Goal: Book appointment/travel/reservation

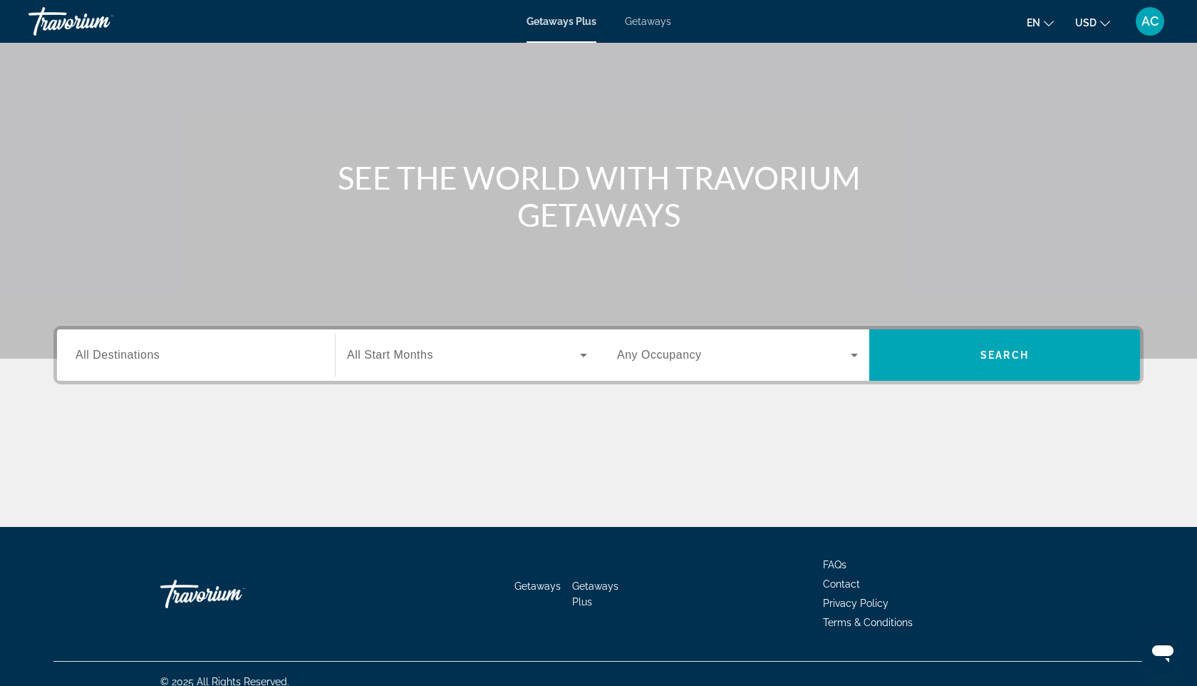
click at [252, 376] on div "Destination All Destinations" at bounding box center [196, 354] width 264 height 51
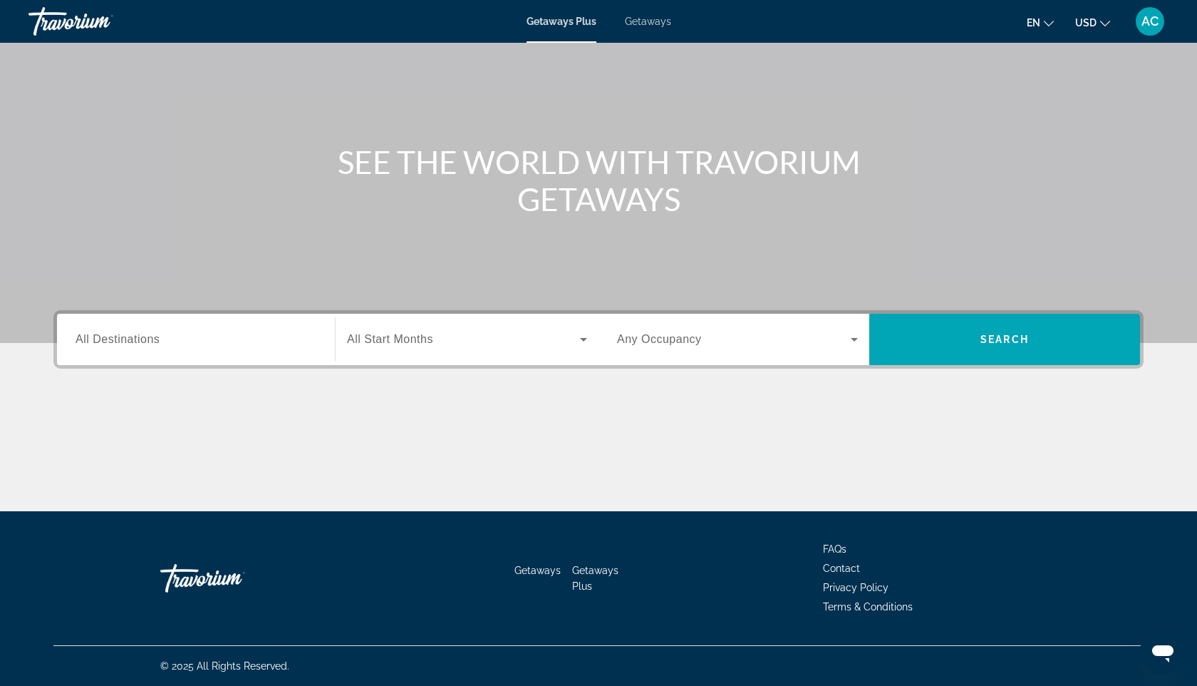
click at [230, 361] on div "Destination All Destinations" at bounding box center [196, 339] width 264 height 51
click at [372, 338] on span "All Start Months" at bounding box center [390, 339] width 86 height 12
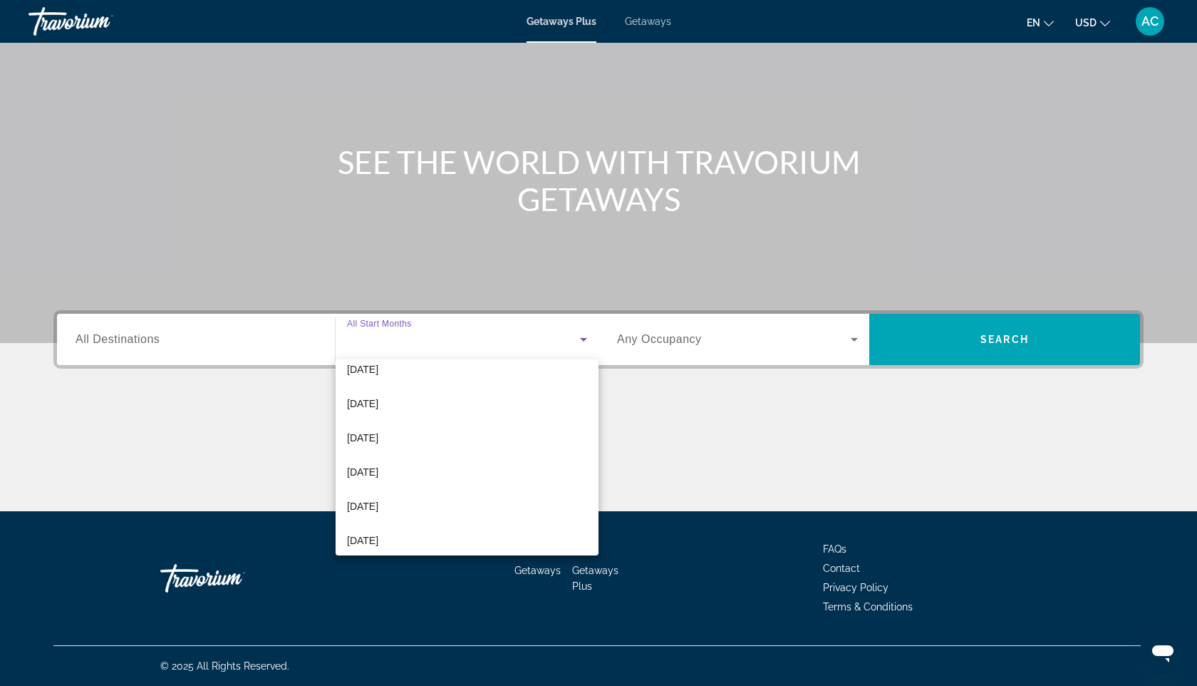
scroll to position [72, 0]
click at [421, 495] on mat-option "[DATE]" at bounding box center [467, 481] width 263 height 34
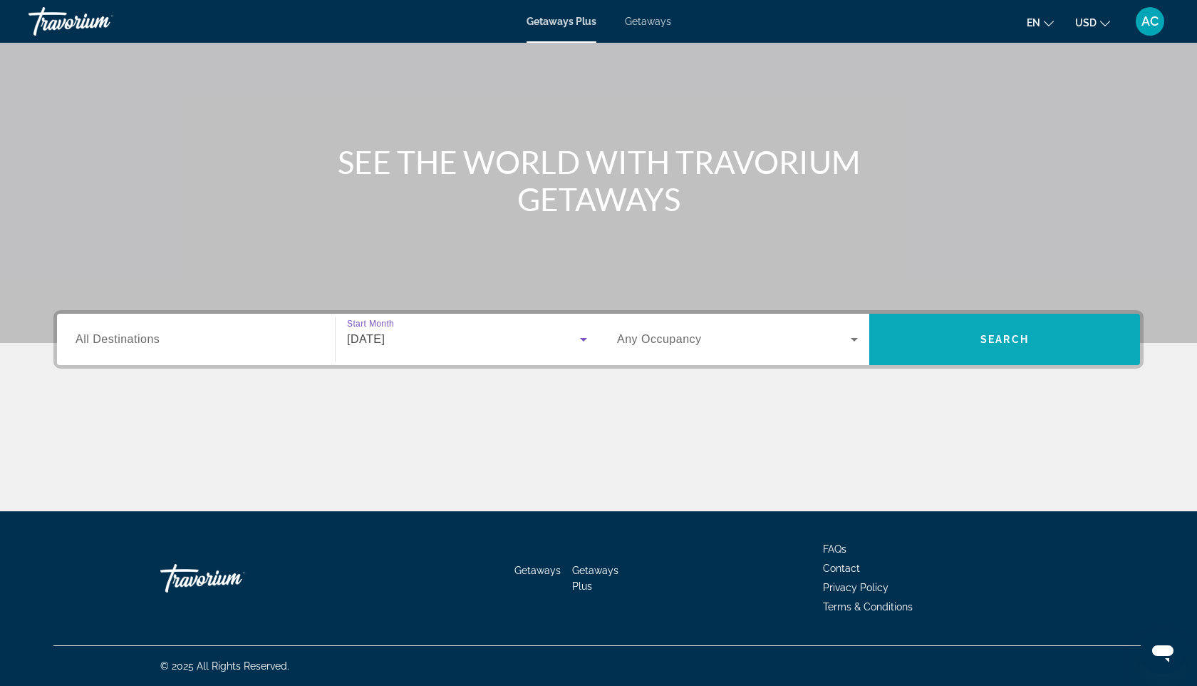
click at [910, 356] on span "Search widget" at bounding box center [1005, 339] width 271 height 34
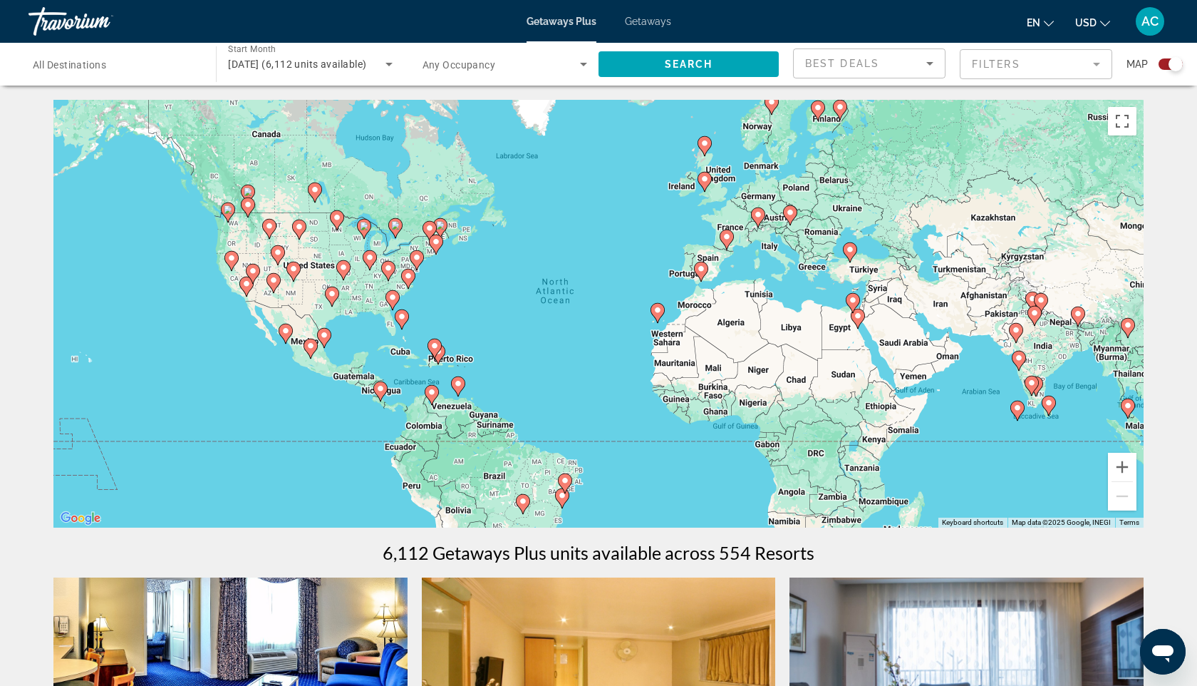
click at [334, 52] on div "[DATE] (6,112 units available)" at bounding box center [310, 64] width 164 height 40
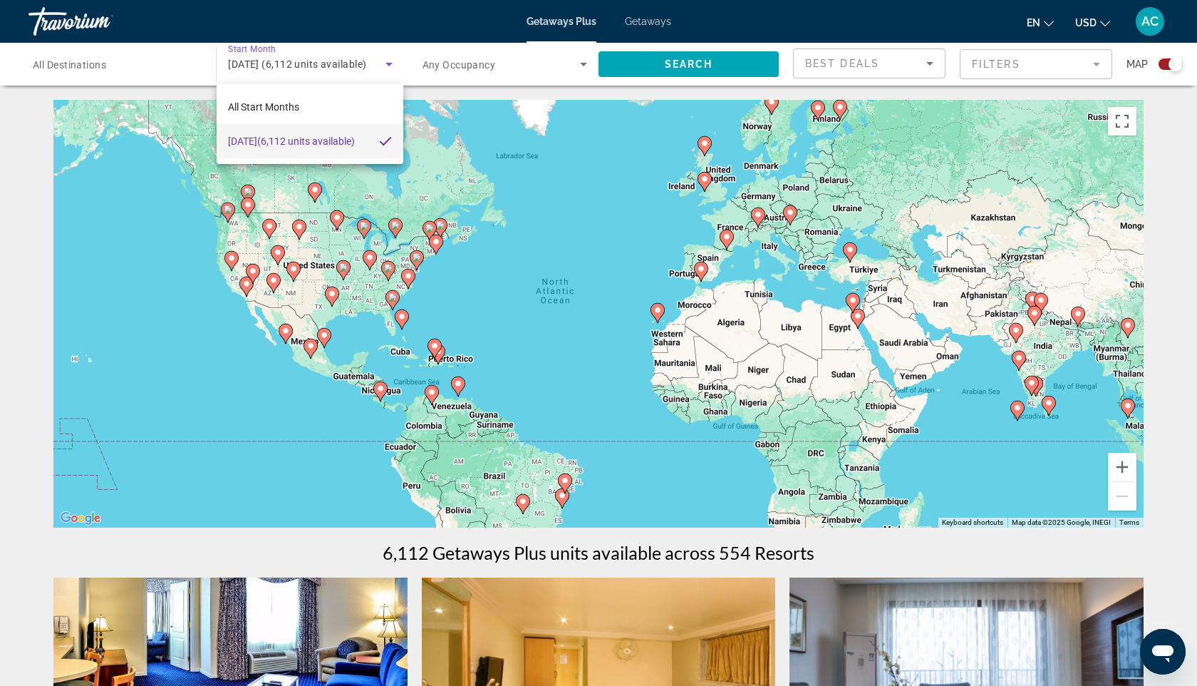
click at [195, 64] on div at bounding box center [598, 343] width 1197 height 686
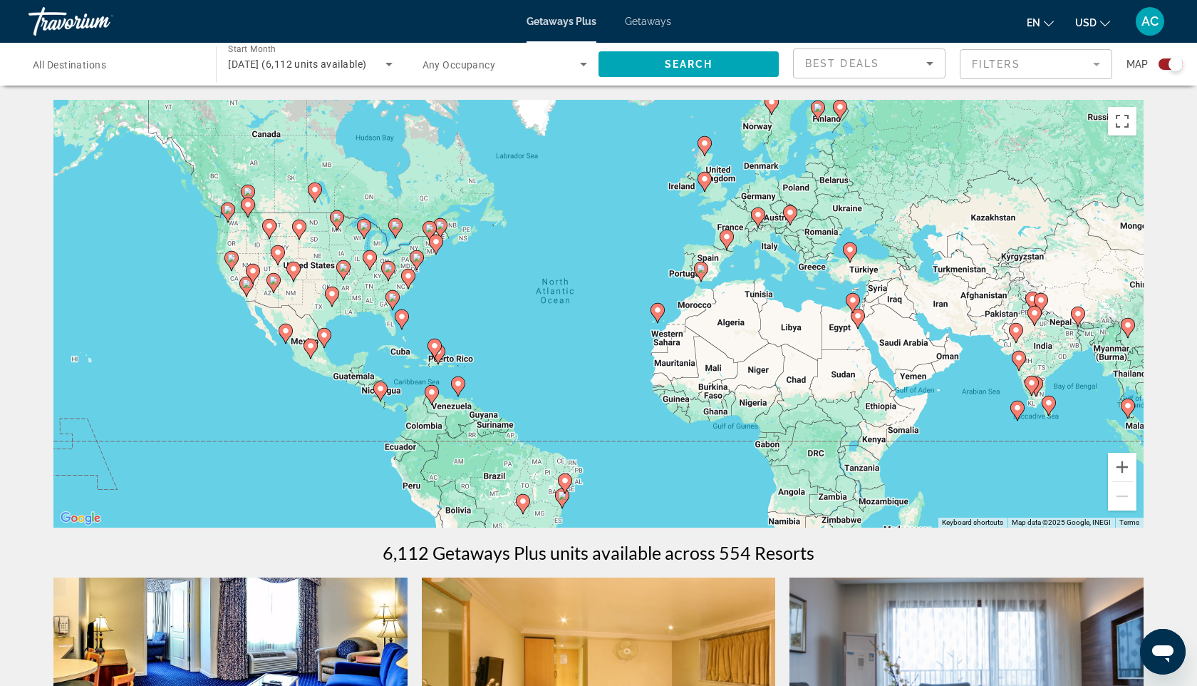
click at [650, 19] on span "Getaways" at bounding box center [648, 21] width 46 height 11
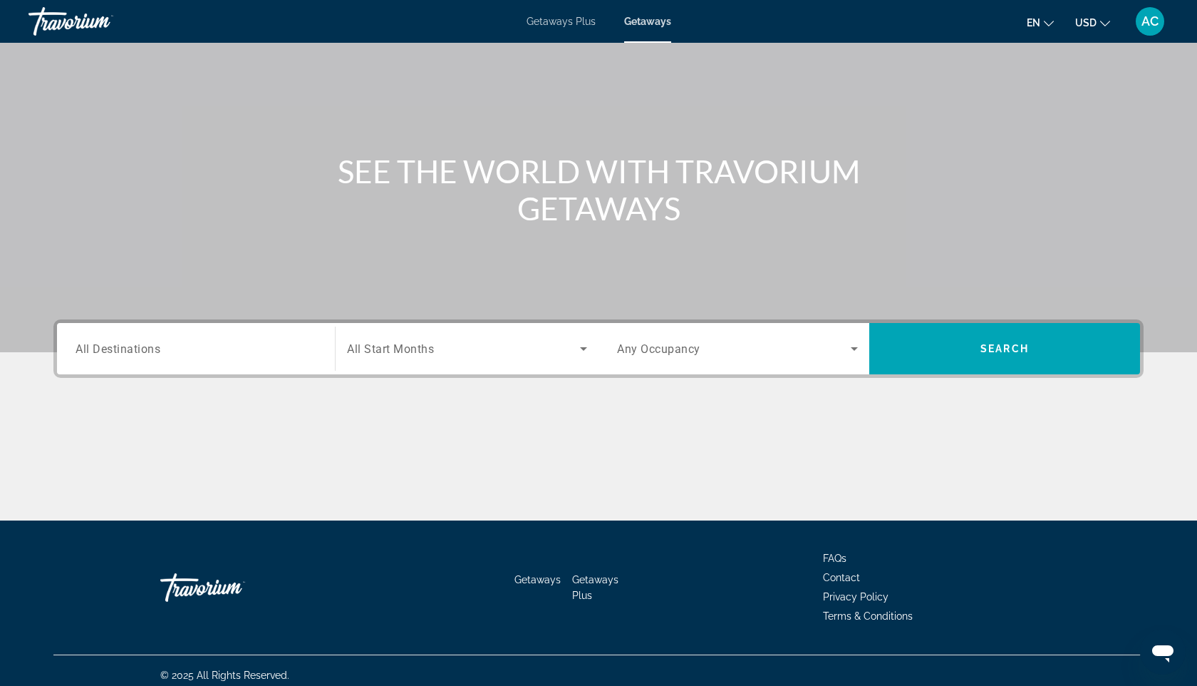
scroll to position [85, 0]
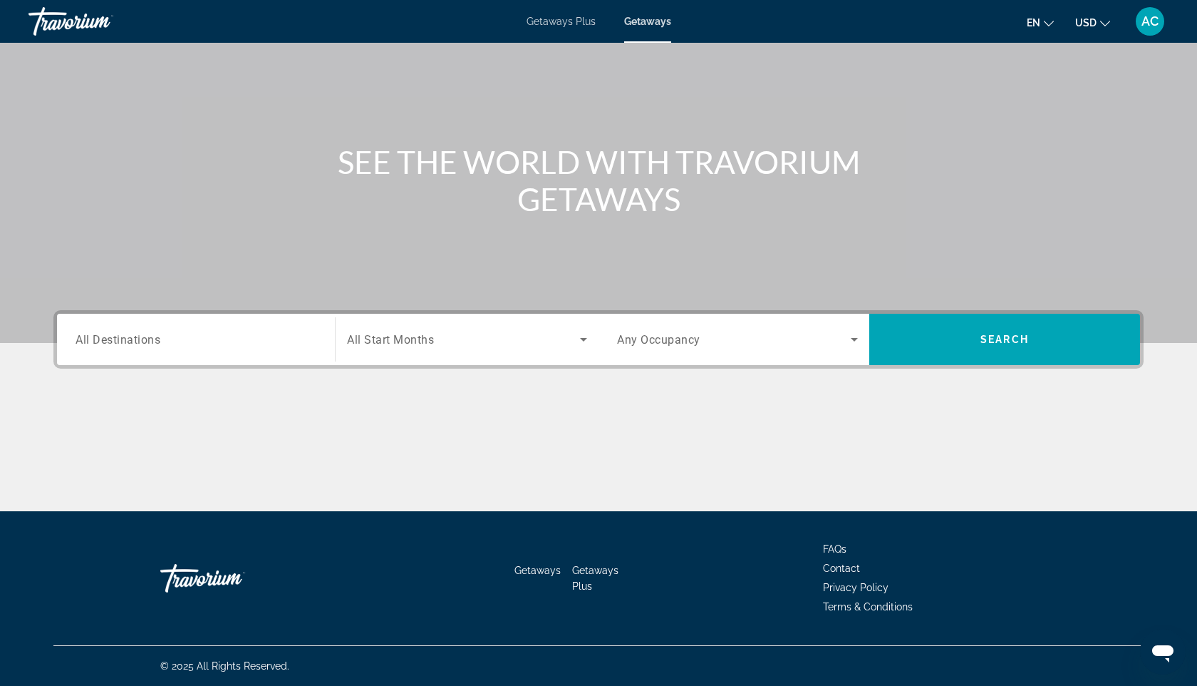
click at [263, 324] on div "Search widget" at bounding box center [196, 339] width 241 height 41
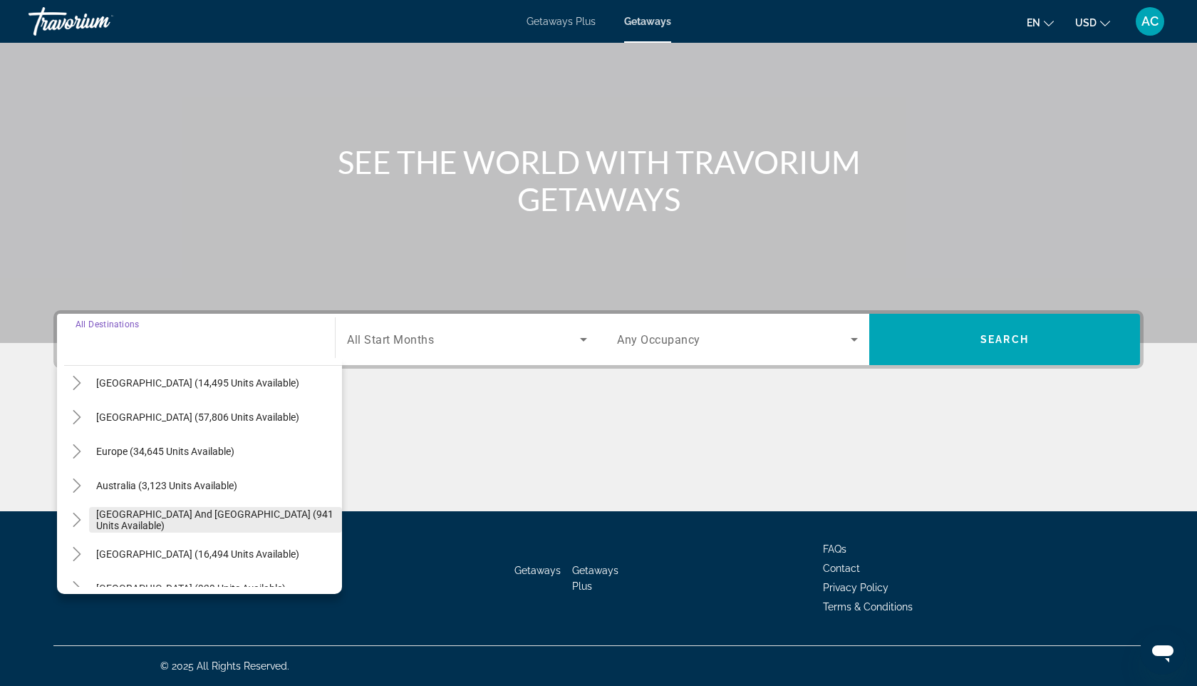
scroll to position [98, 0]
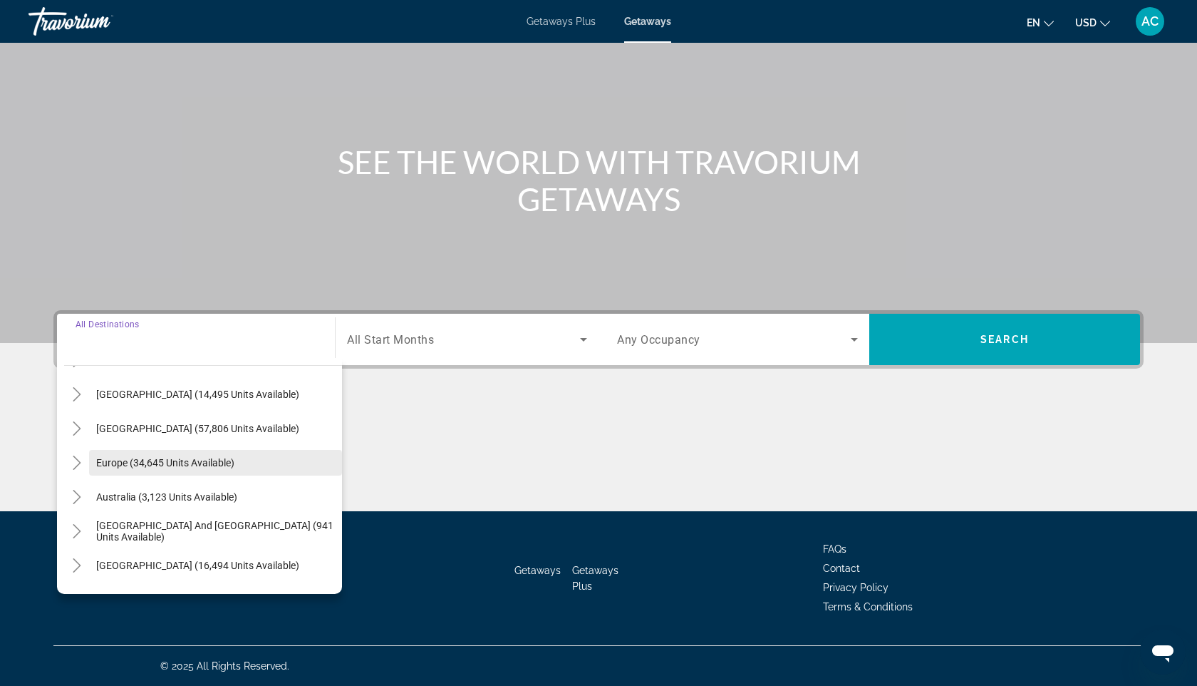
click at [200, 470] on span "Search widget" at bounding box center [215, 462] width 253 height 34
type input "**********"
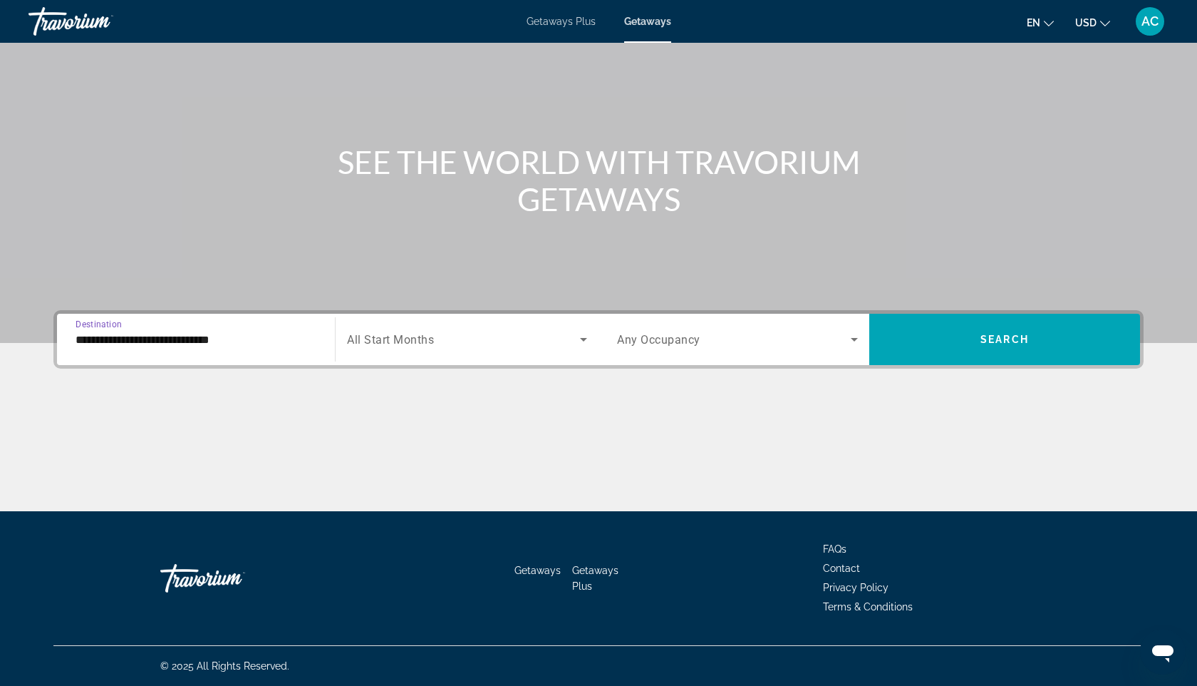
click at [508, 361] on div "Start Month All Start Months" at bounding box center [467, 339] width 264 height 51
click at [504, 348] on div "Search widget" at bounding box center [467, 339] width 240 height 40
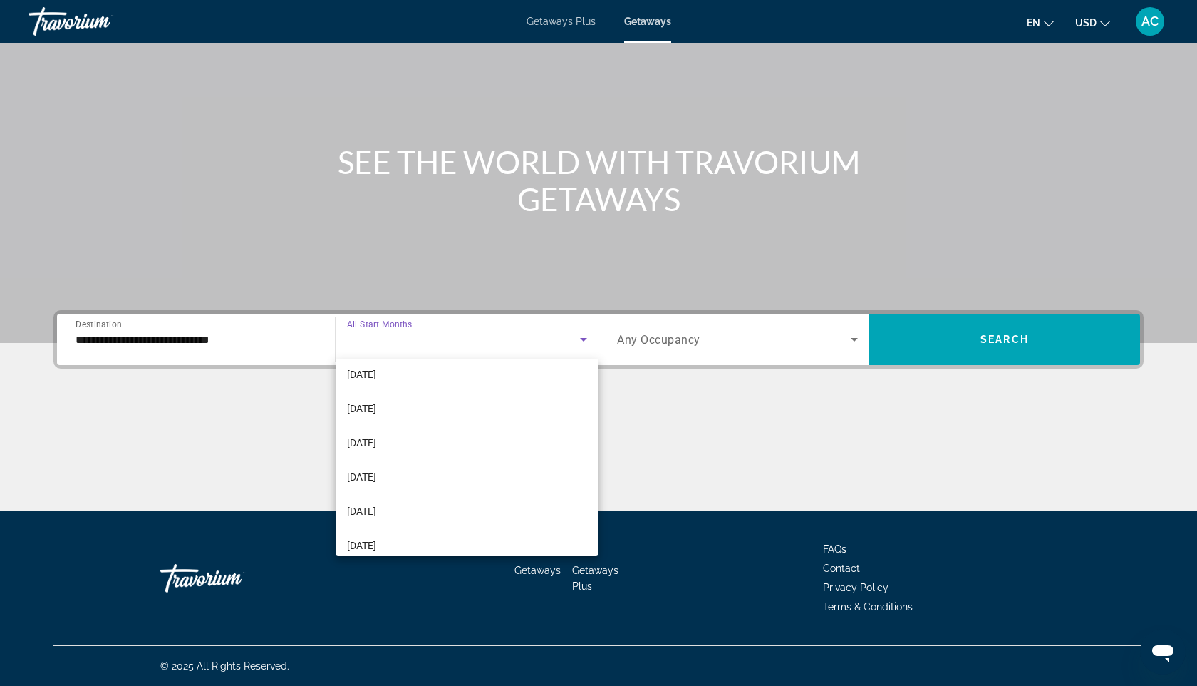
scroll to position [24, 0]
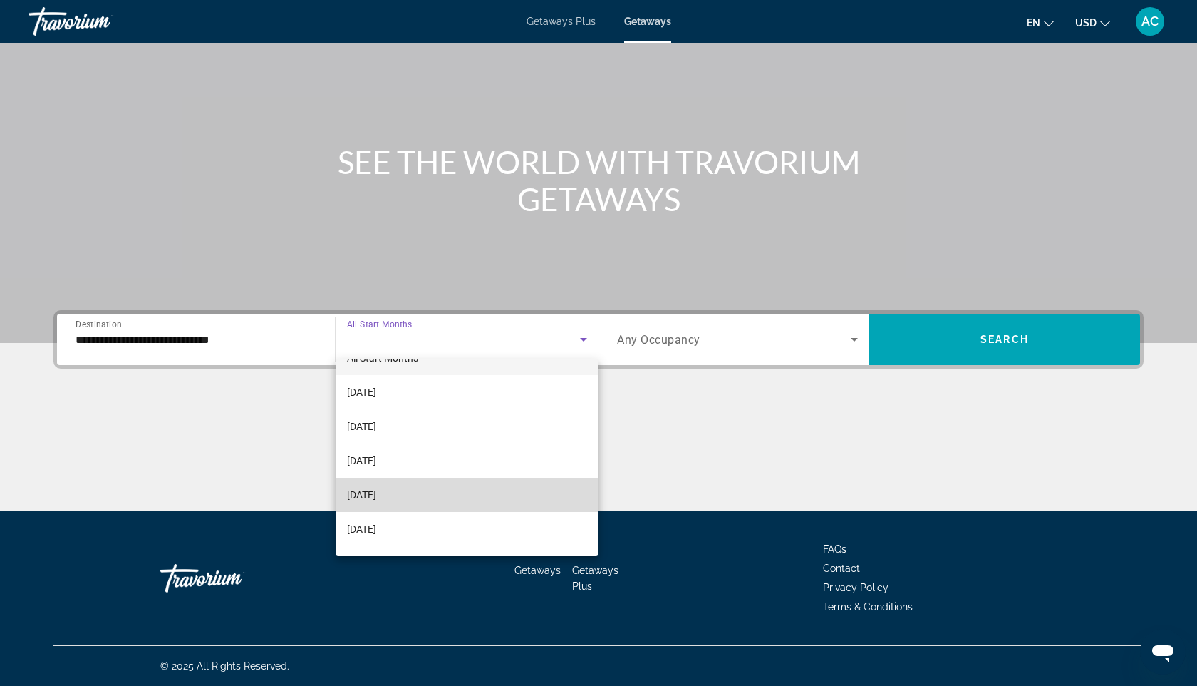
click at [376, 495] on span "[DATE]" at bounding box center [361, 494] width 29 height 17
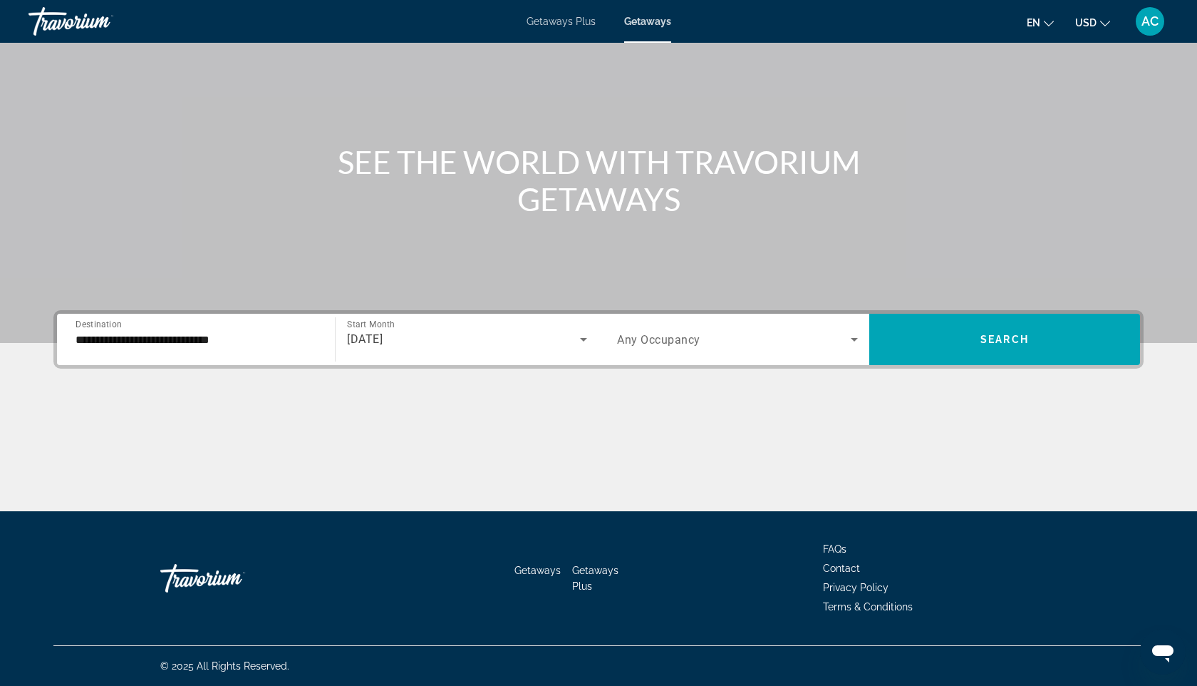
click at [682, 319] on div "Occupancy Any Occupancy" at bounding box center [738, 339] width 264 height 51
click at [682, 324] on div "Search widget" at bounding box center [737, 339] width 241 height 40
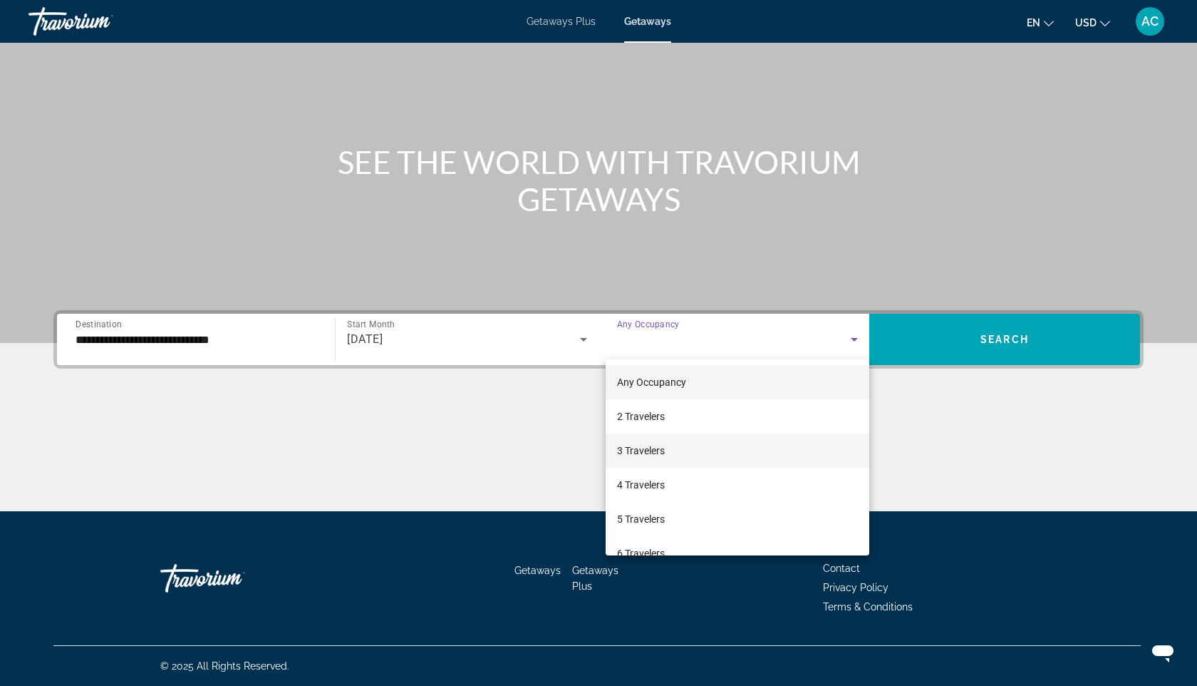
click at [758, 445] on mat-option "3 Travelers" at bounding box center [738, 450] width 264 height 34
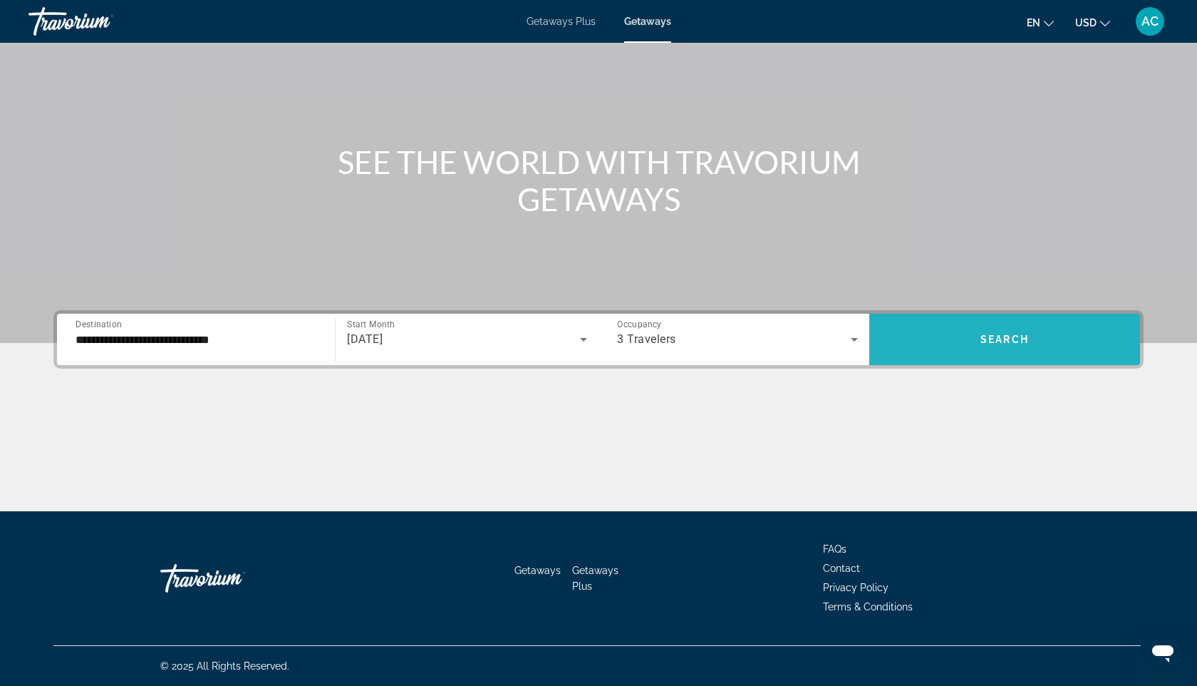
click at [966, 349] on span "Search widget" at bounding box center [1005, 339] width 271 height 34
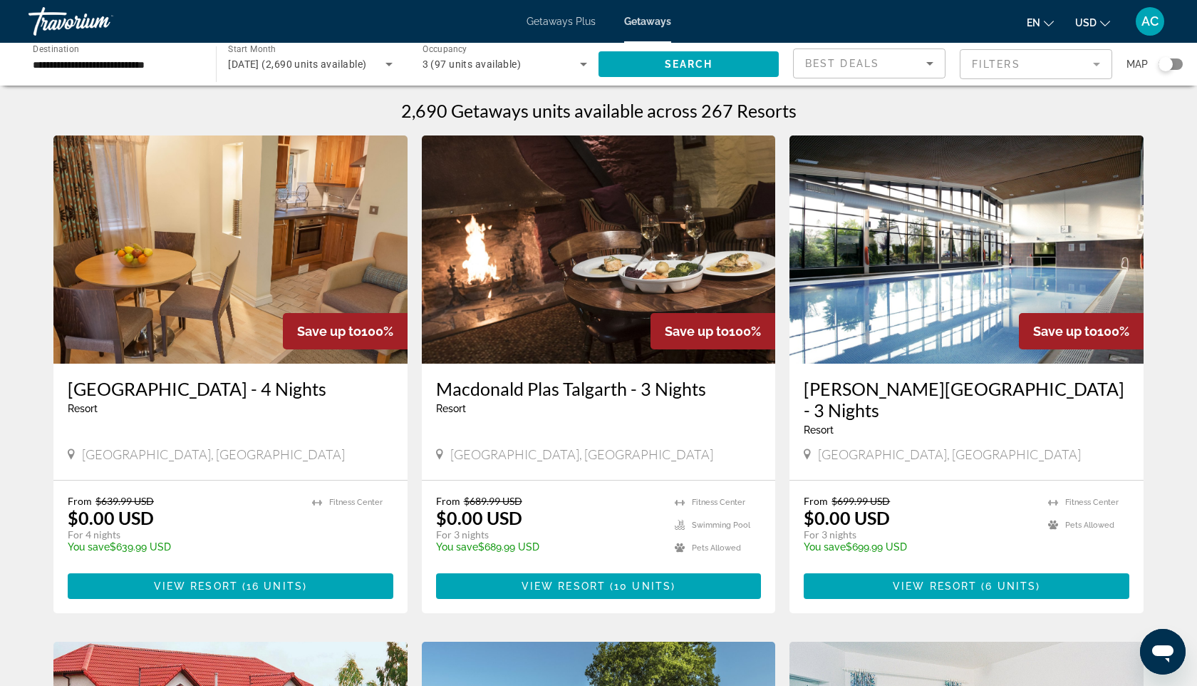
click at [1001, 69] on mat-form-field "Filters" at bounding box center [1036, 64] width 153 height 30
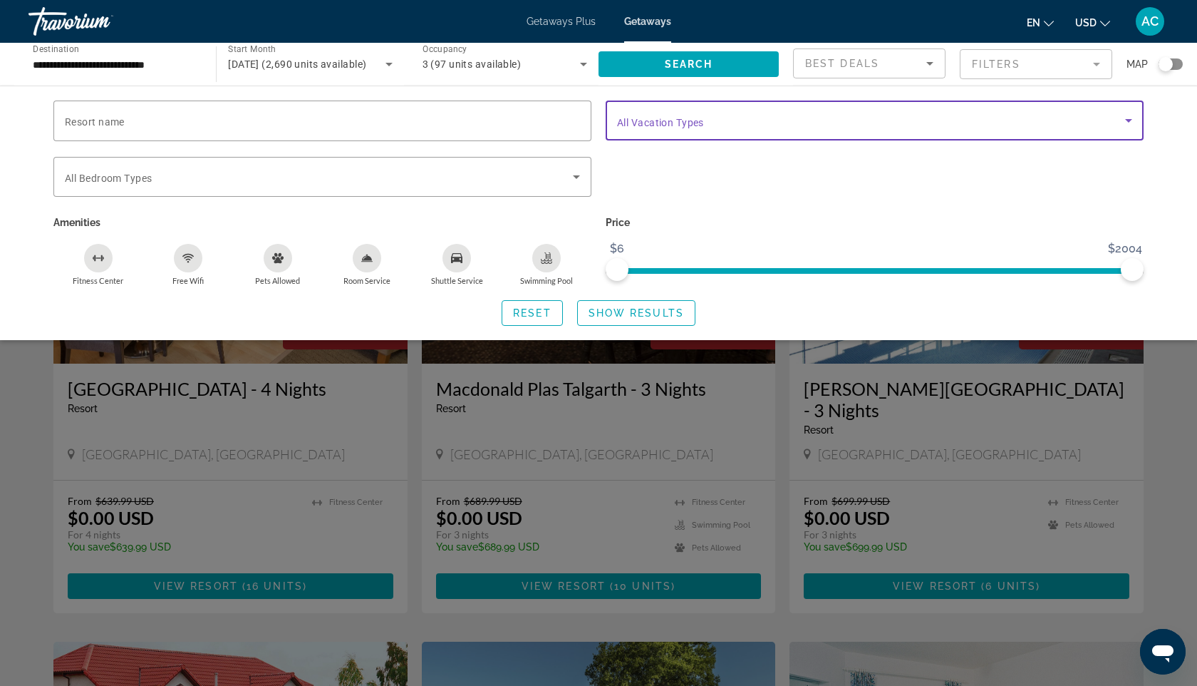
click at [776, 124] on span "Search widget" at bounding box center [871, 120] width 508 height 17
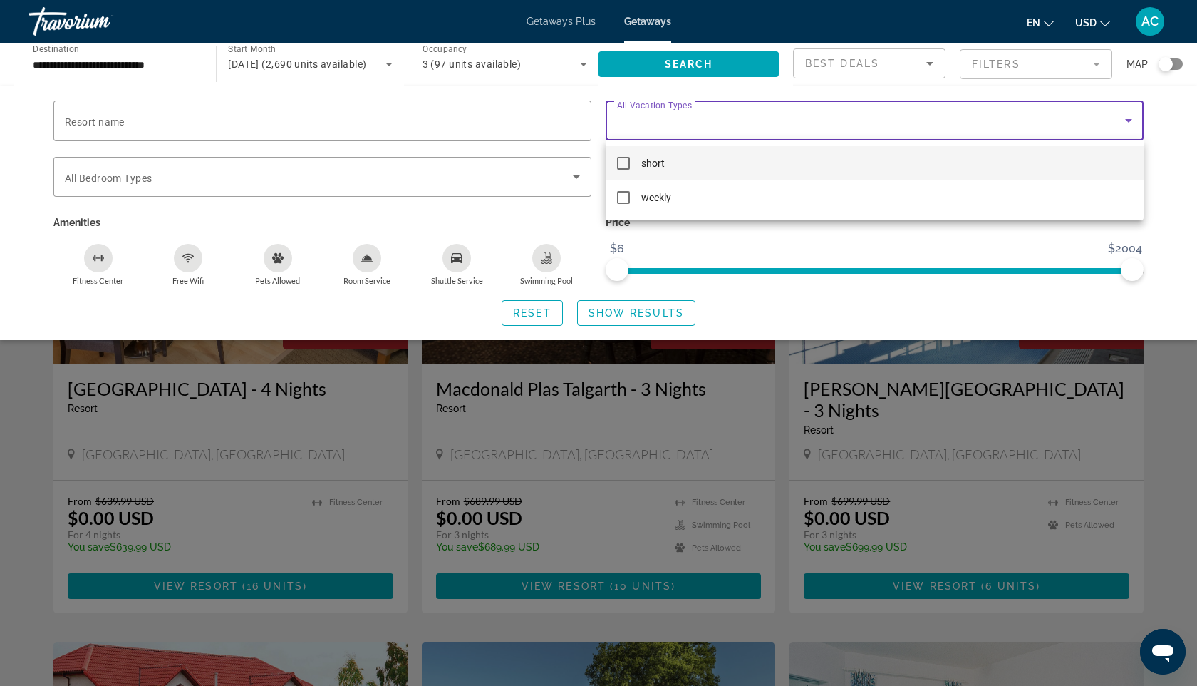
click at [618, 9] on div at bounding box center [598, 343] width 1197 height 686
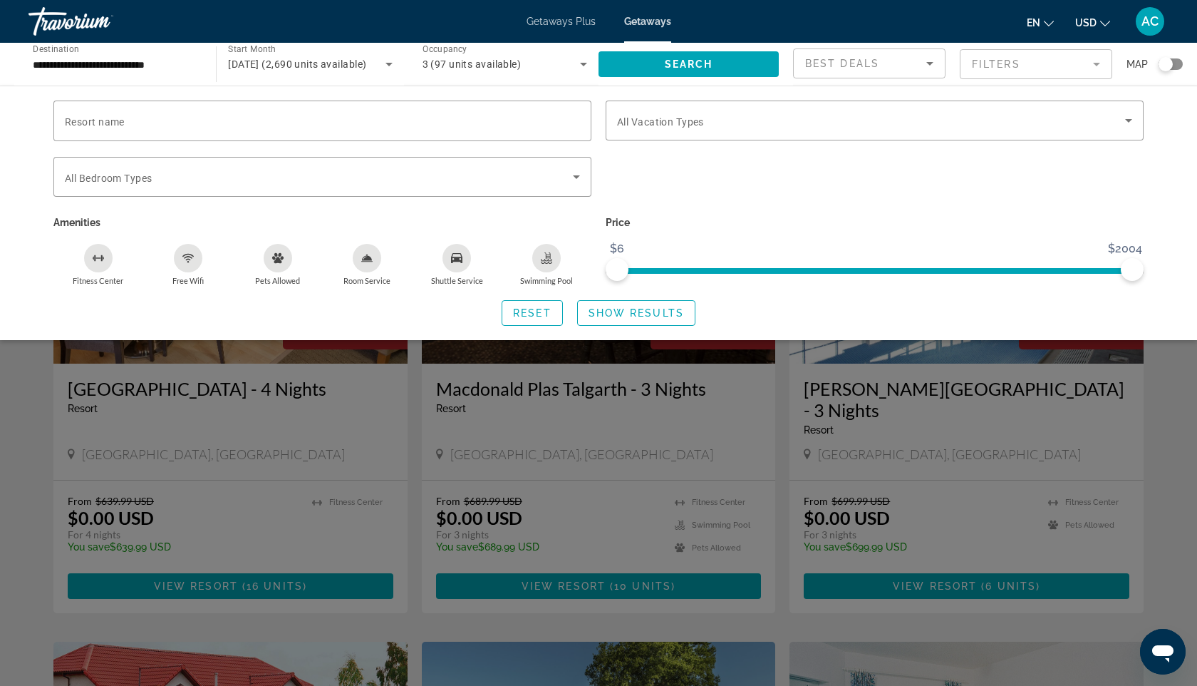
click at [593, 13] on div "Getaways Plus Getaways en English Español Français Italiano Português русский U…" at bounding box center [598, 21] width 1197 height 37
click at [584, 21] on span "Getaways Plus" at bounding box center [561, 21] width 69 height 11
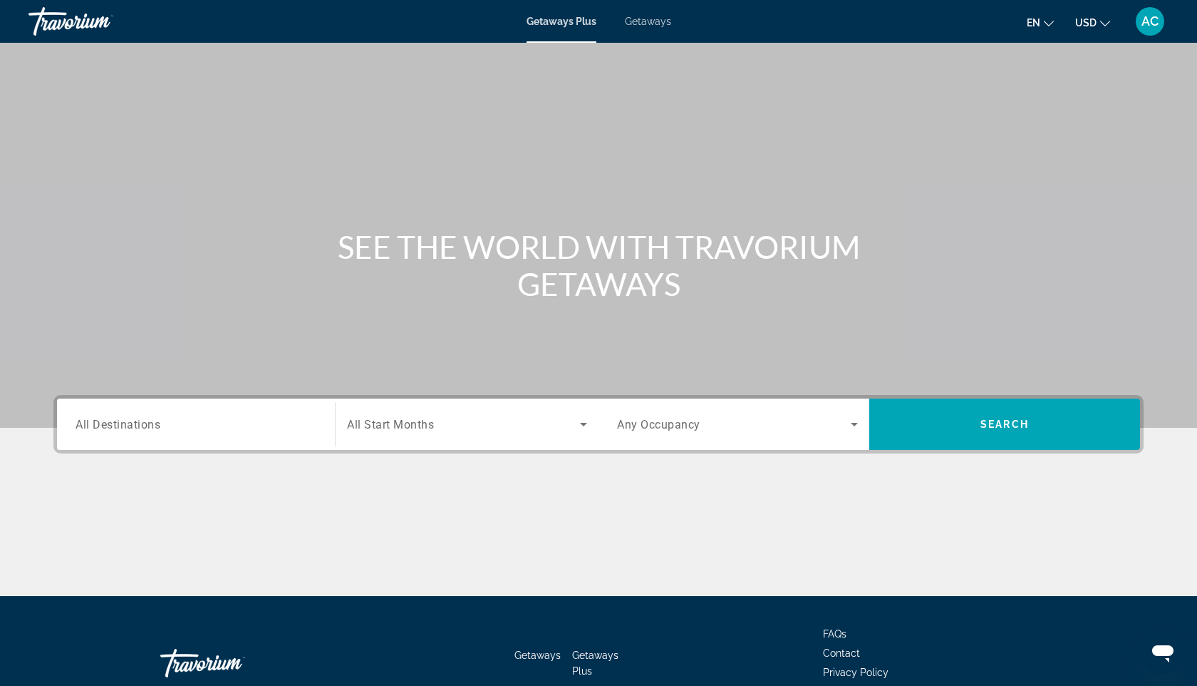
click at [246, 378] on div "Main content" at bounding box center [598, 214] width 1197 height 428
click at [246, 401] on div "Destination All Destinations" at bounding box center [196, 423] width 264 height 51
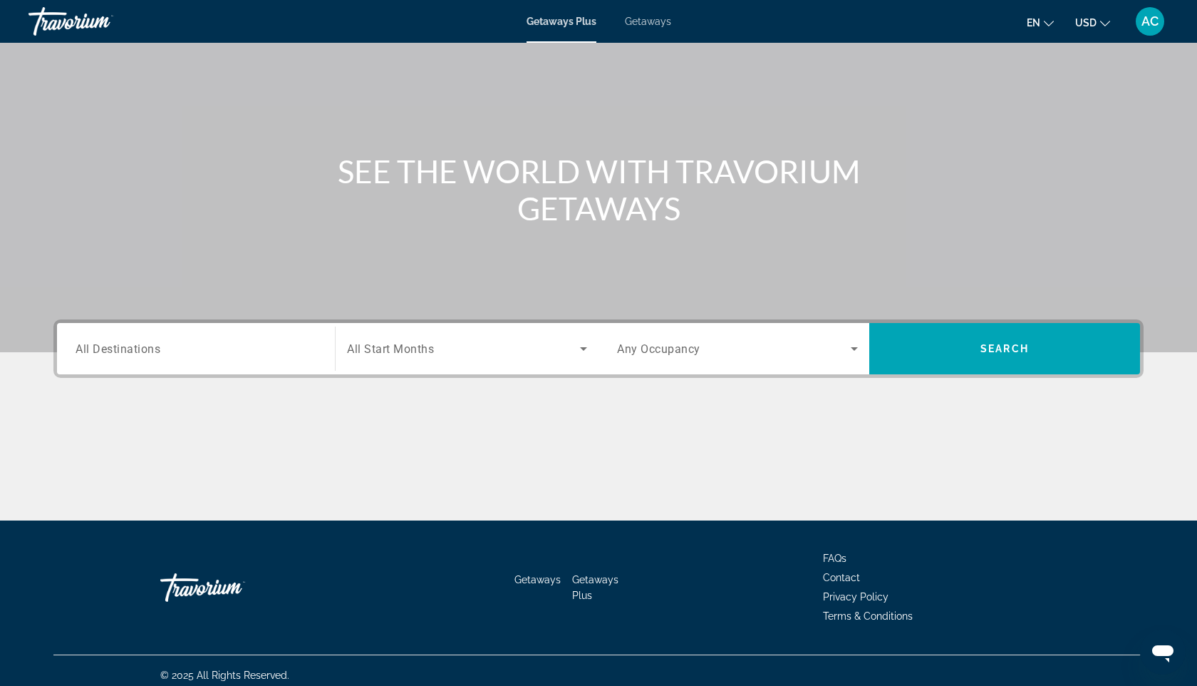
scroll to position [85, 0]
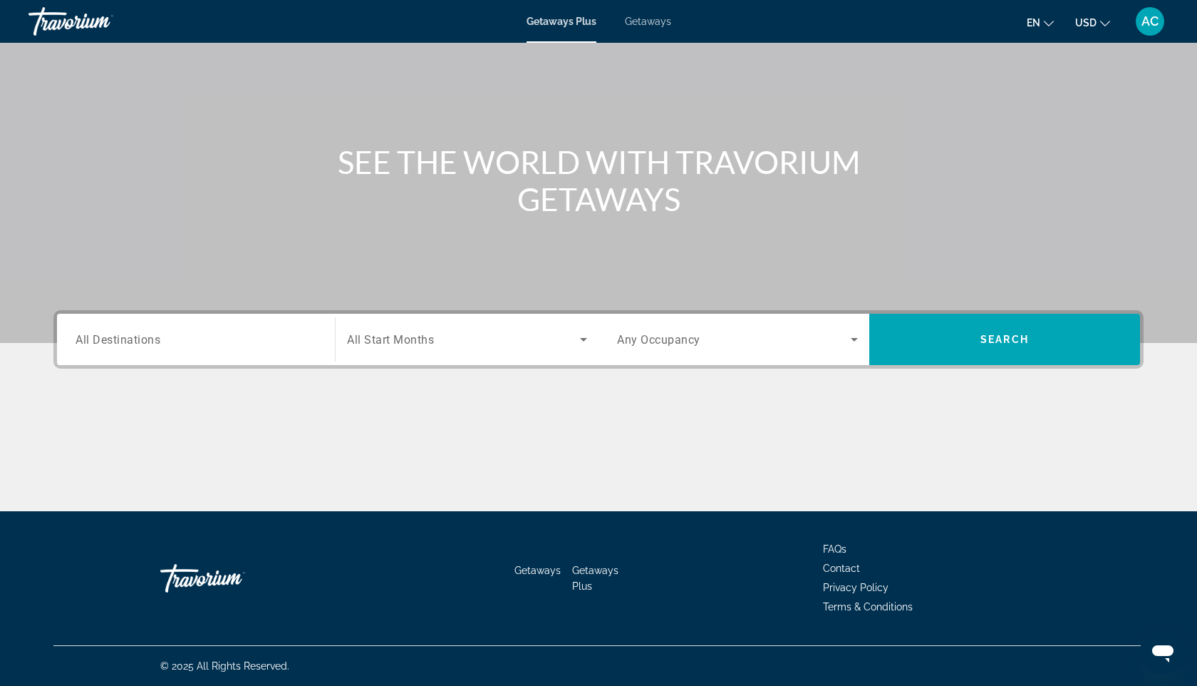
click at [256, 338] on input "Destination All Destinations" at bounding box center [196, 339] width 241 height 17
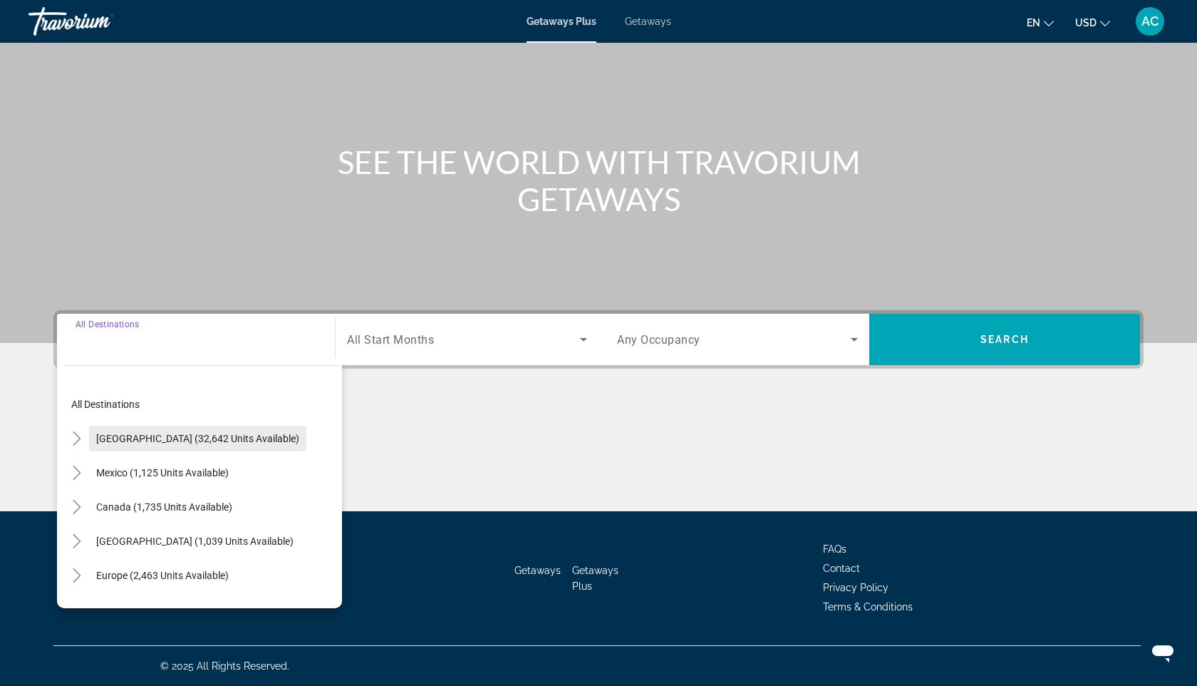
click at [246, 435] on span "[GEOGRAPHIC_DATA] (32,642 units available)" at bounding box center [197, 438] width 203 height 11
type input "**********"
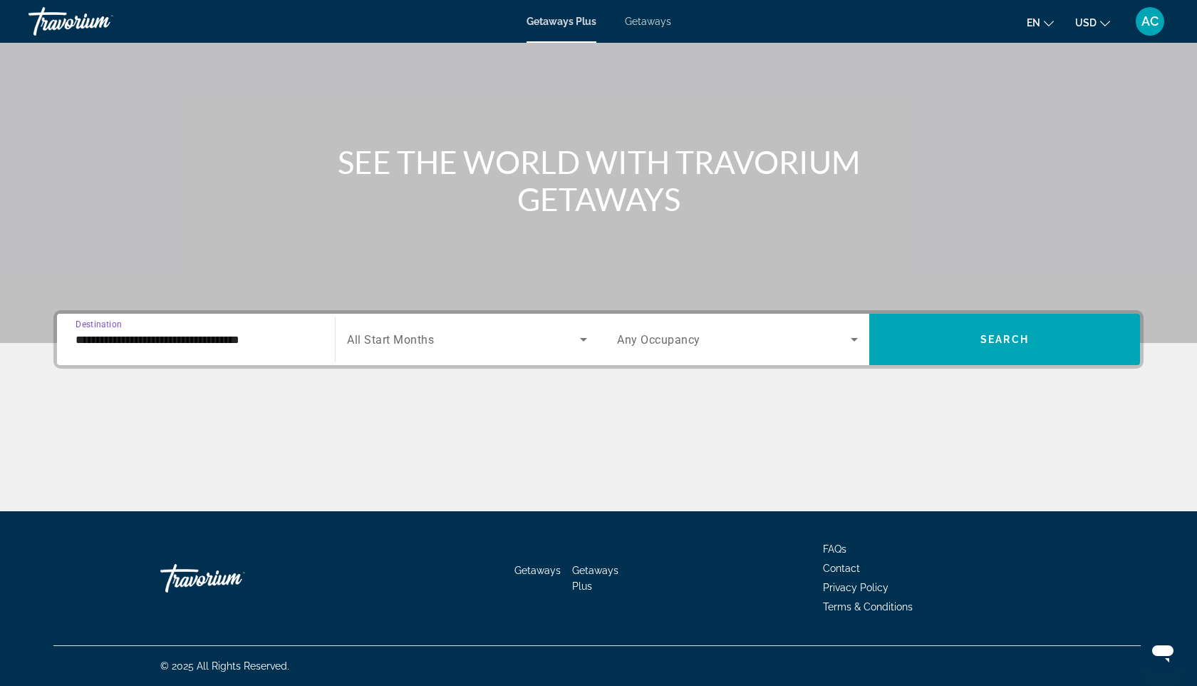
click at [429, 373] on div "**********" at bounding box center [599, 410] width 1148 height 201
click at [461, 339] on span "Search widget" at bounding box center [463, 339] width 233 height 17
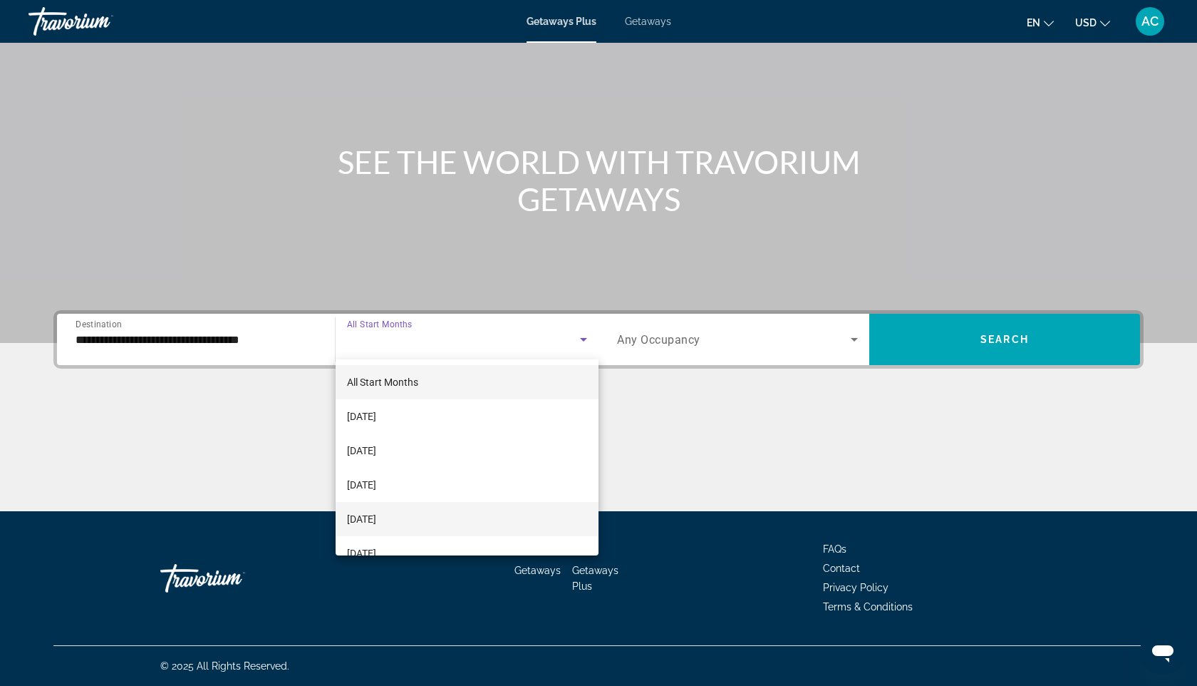
click at [441, 519] on mat-option "[DATE]" at bounding box center [467, 519] width 263 height 34
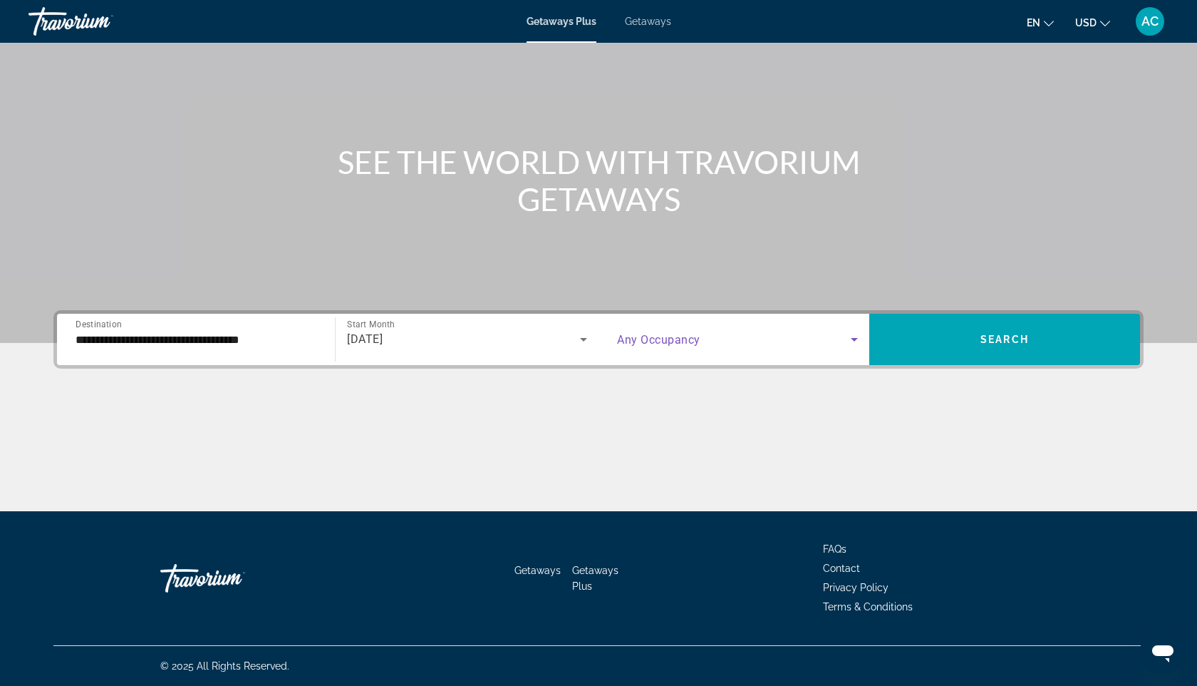
click at [712, 337] on span "Search widget" at bounding box center [734, 339] width 234 height 17
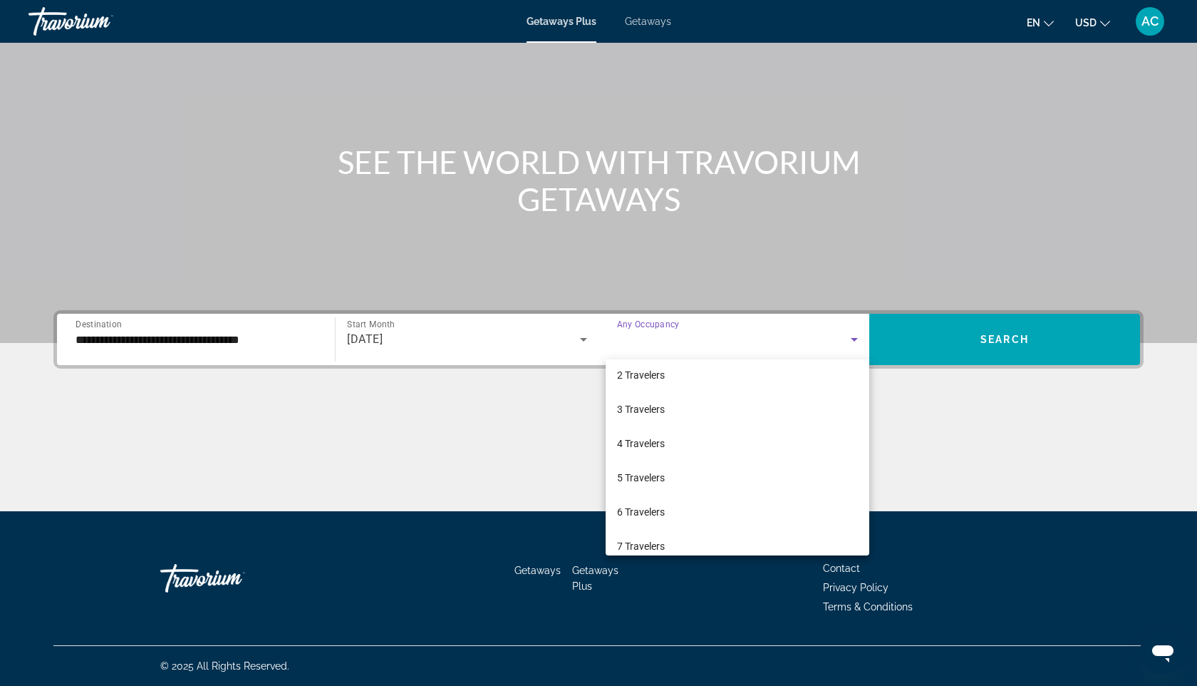
scroll to position [0, 0]
click at [903, 336] on div at bounding box center [598, 343] width 1197 height 686
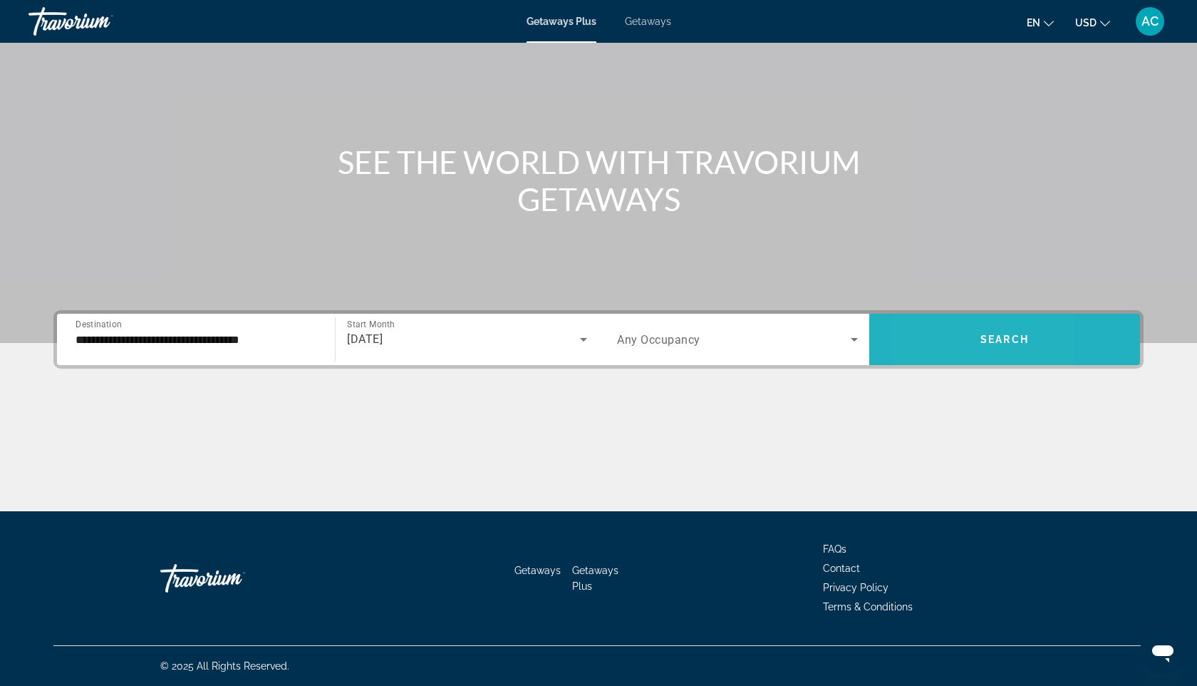
click at [927, 346] on span "Search widget" at bounding box center [1005, 339] width 271 height 34
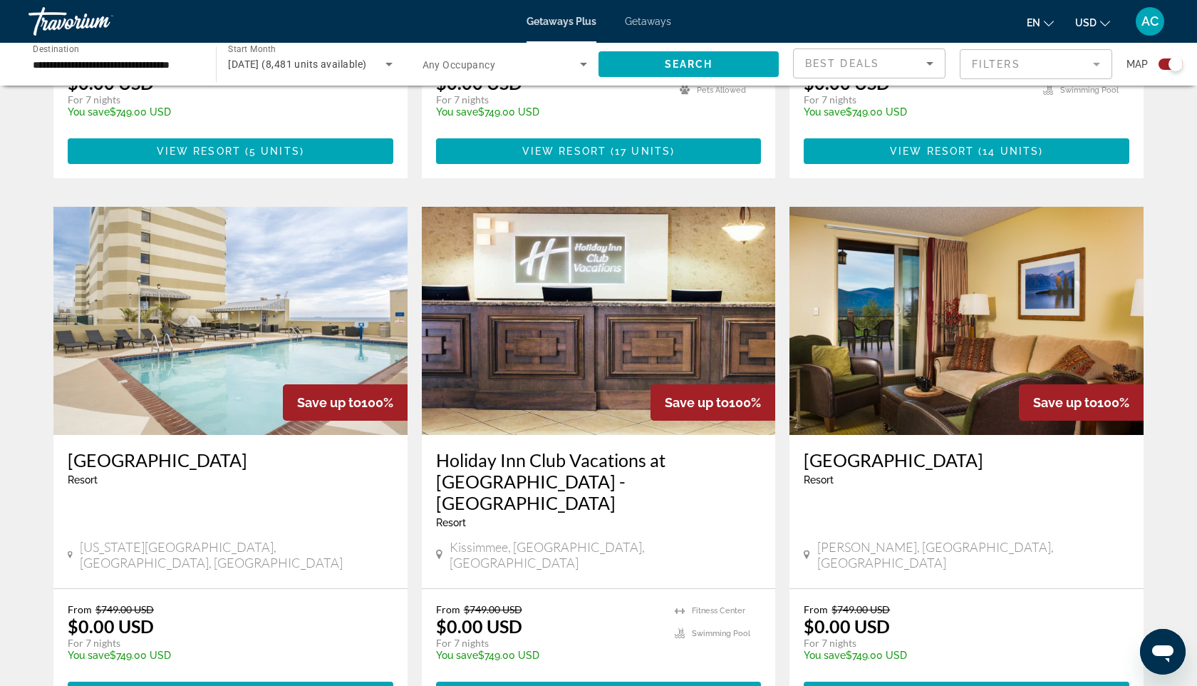
scroll to position [1421, 0]
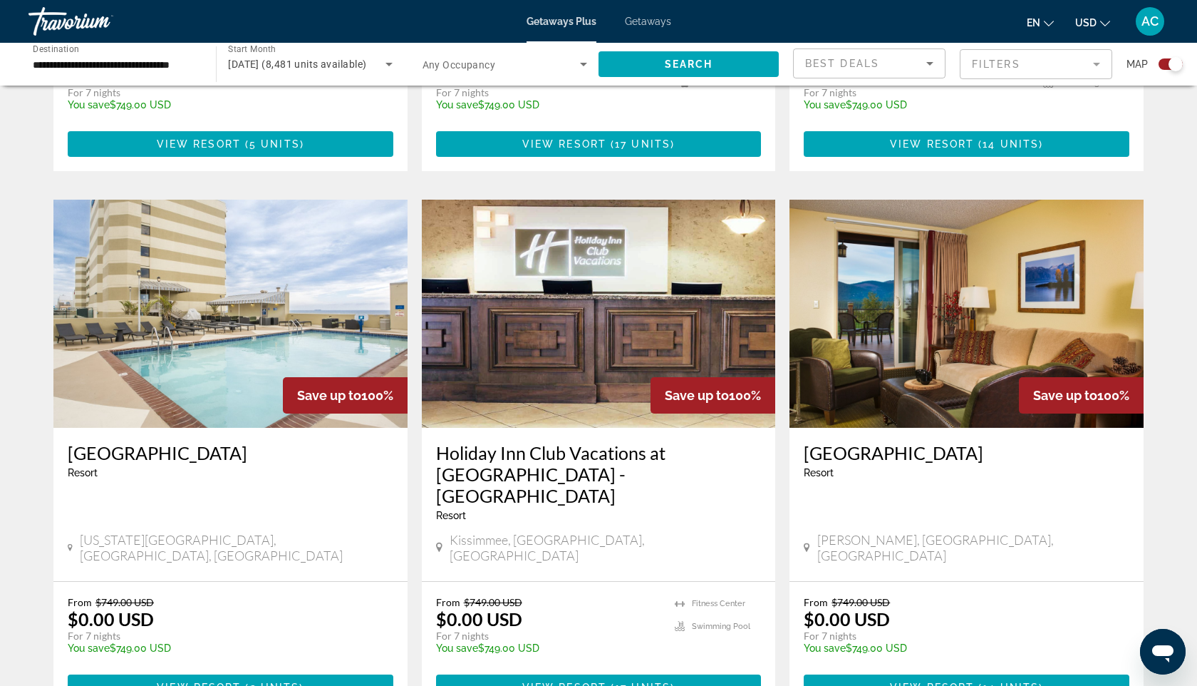
click at [217, 267] on img "Main content" at bounding box center [230, 314] width 354 height 228
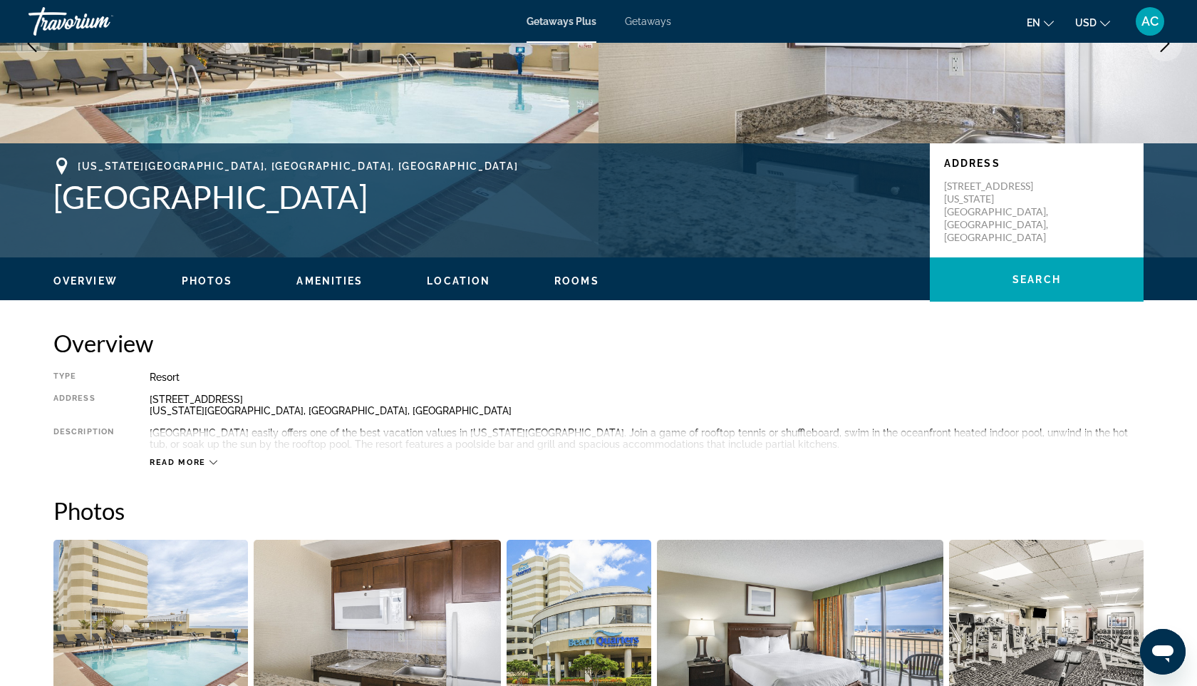
scroll to position [241, 0]
